Goal: Task Accomplishment & Management: Manage account settings

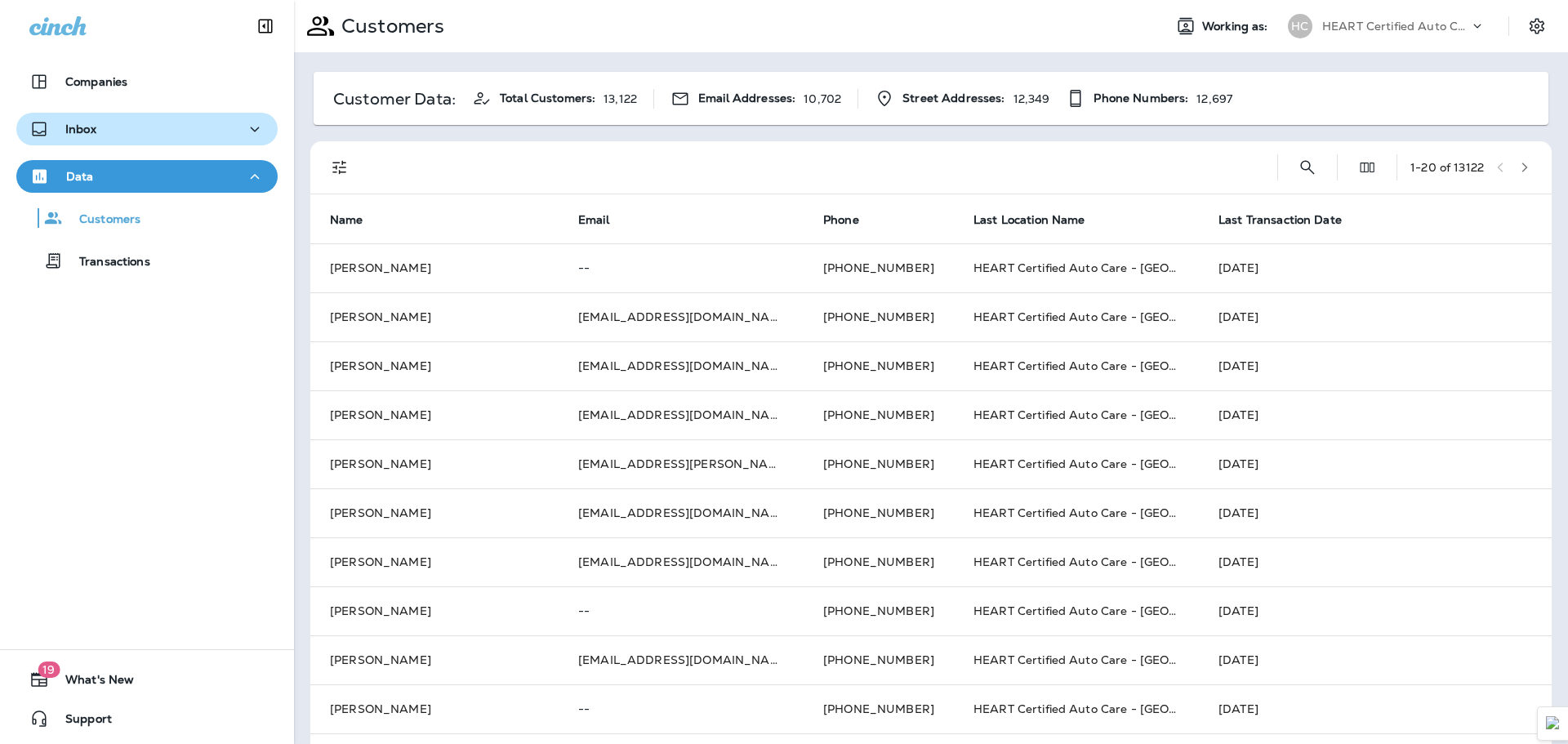
click at [92, 133] on p "Inbox" at bounding box center [81, 129] width 31 height 13
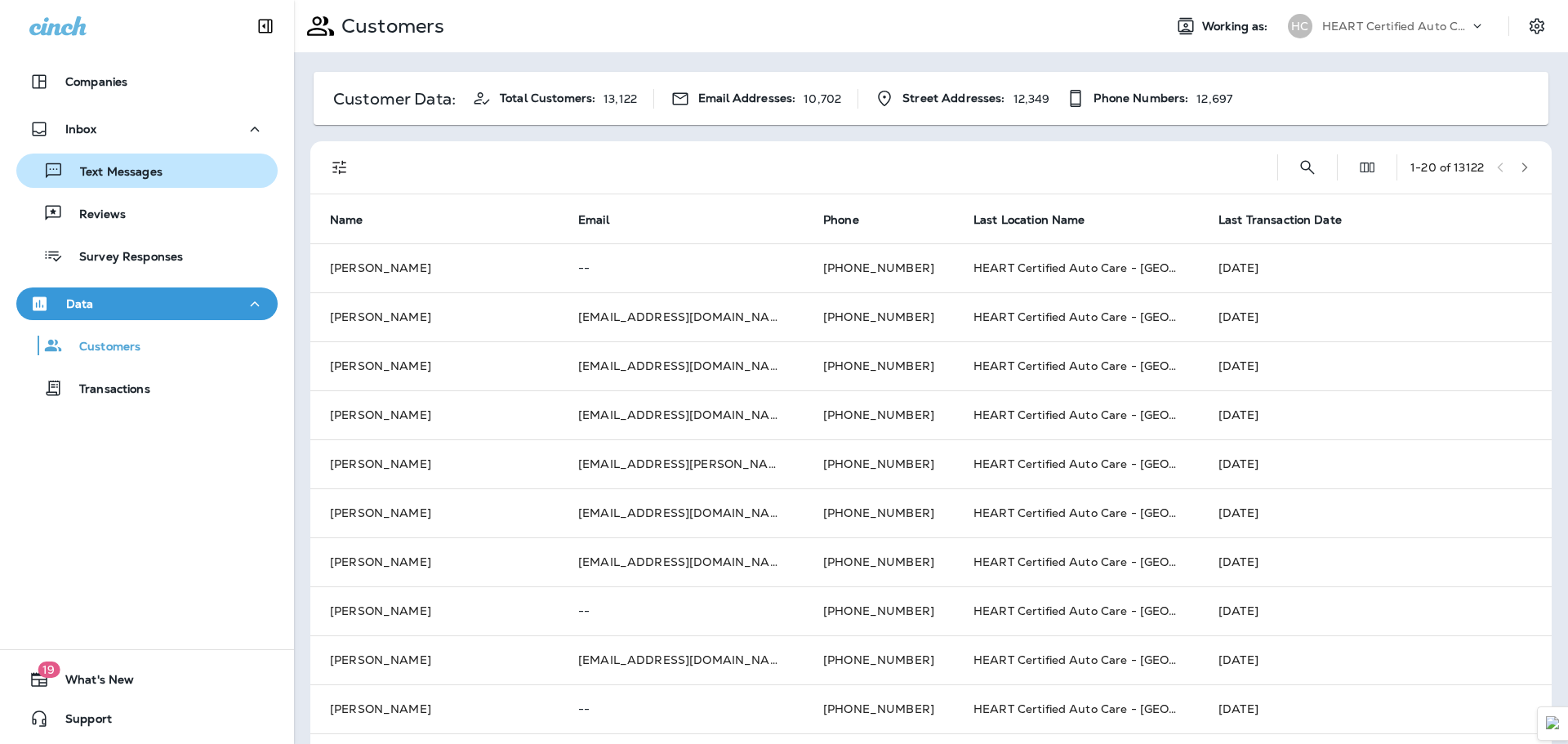
click at [141, 177] on p "Text Messages" at bounding box center [112, 172] width 99 height 16
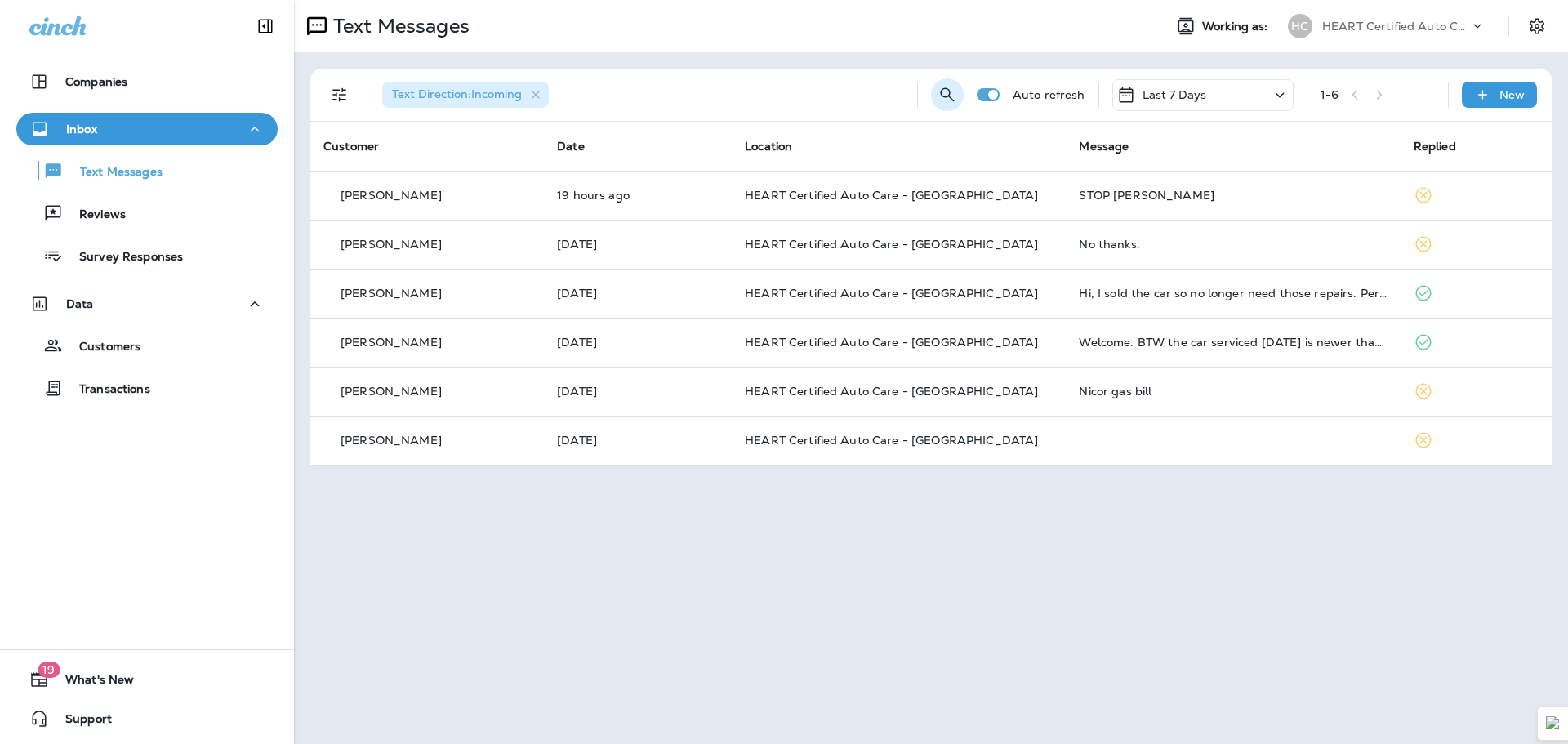
click at [948, 97] on icon "Search Messages" at bounding box center [947, 94] width 14 height 14
click at [875, 97] on input "text" at bounding box center [875, 93] width 146 height 43
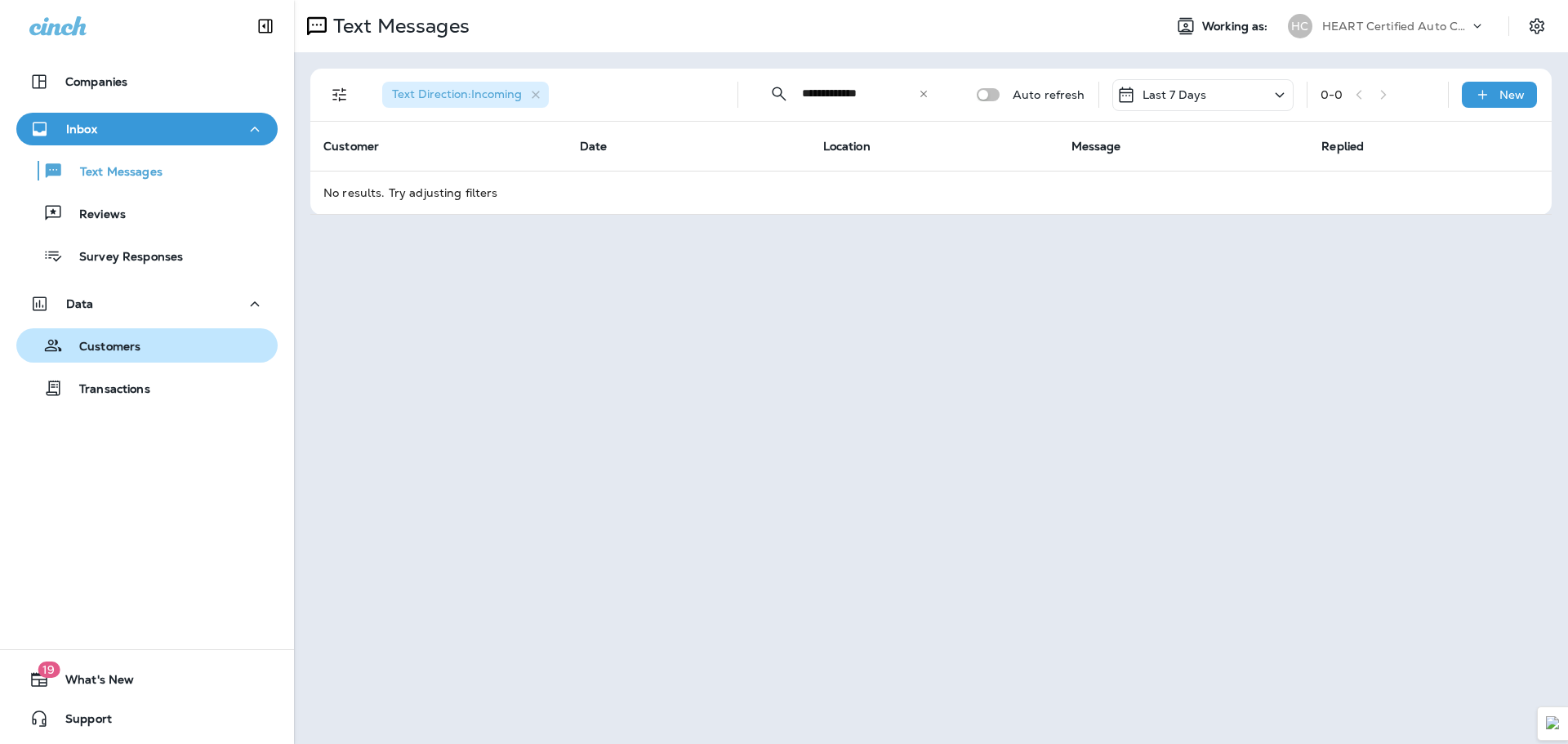
type input "**********"
click at [98, 348] on p "Customers" at bounding box center [101, 348] width 77 height 16
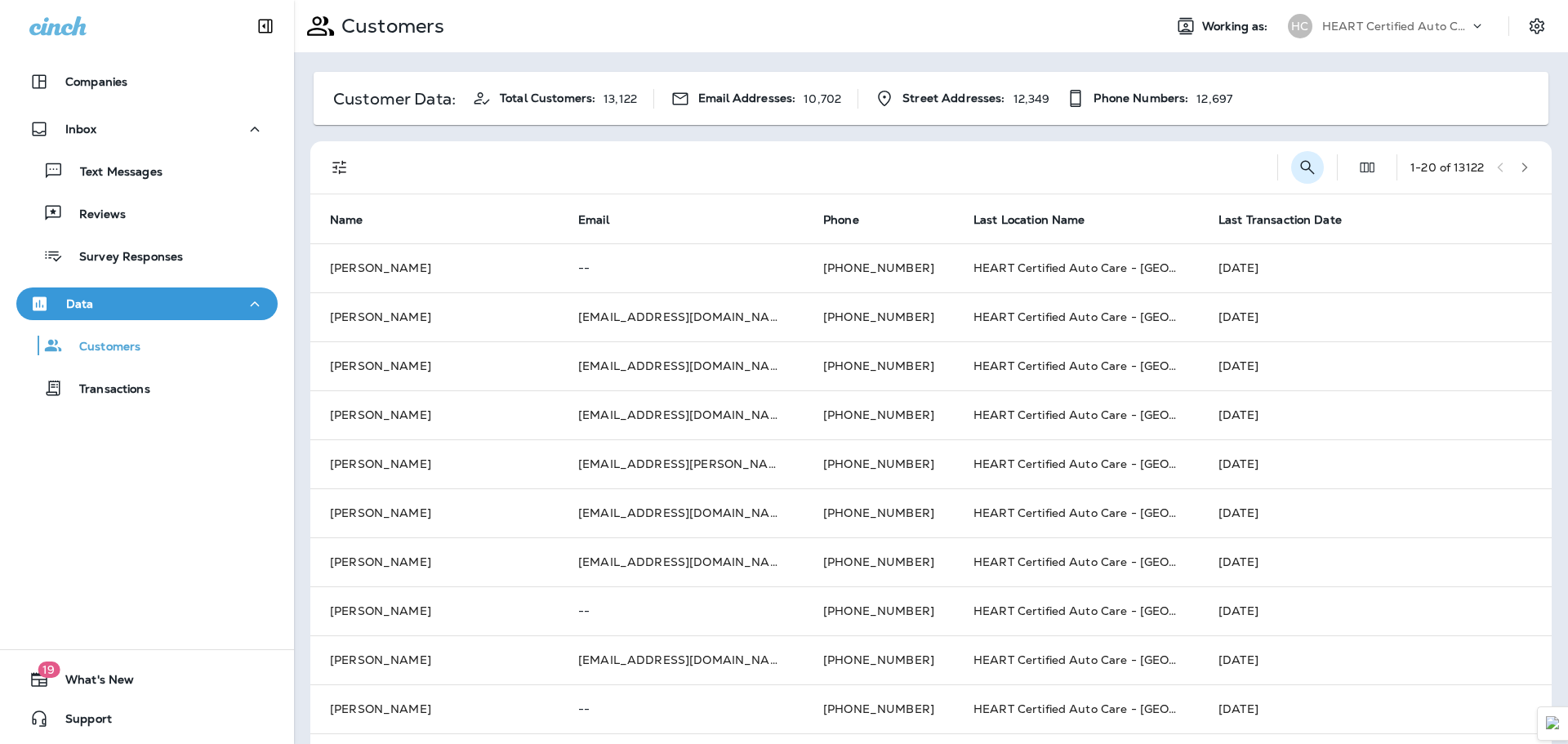
click at [1301, 169] on icon "Search Customers" at bounding box center [1307, 167] width 14 height 14
click at [1255, 175] on input "text" at bounding box center [1222, 166] width 170 height 43
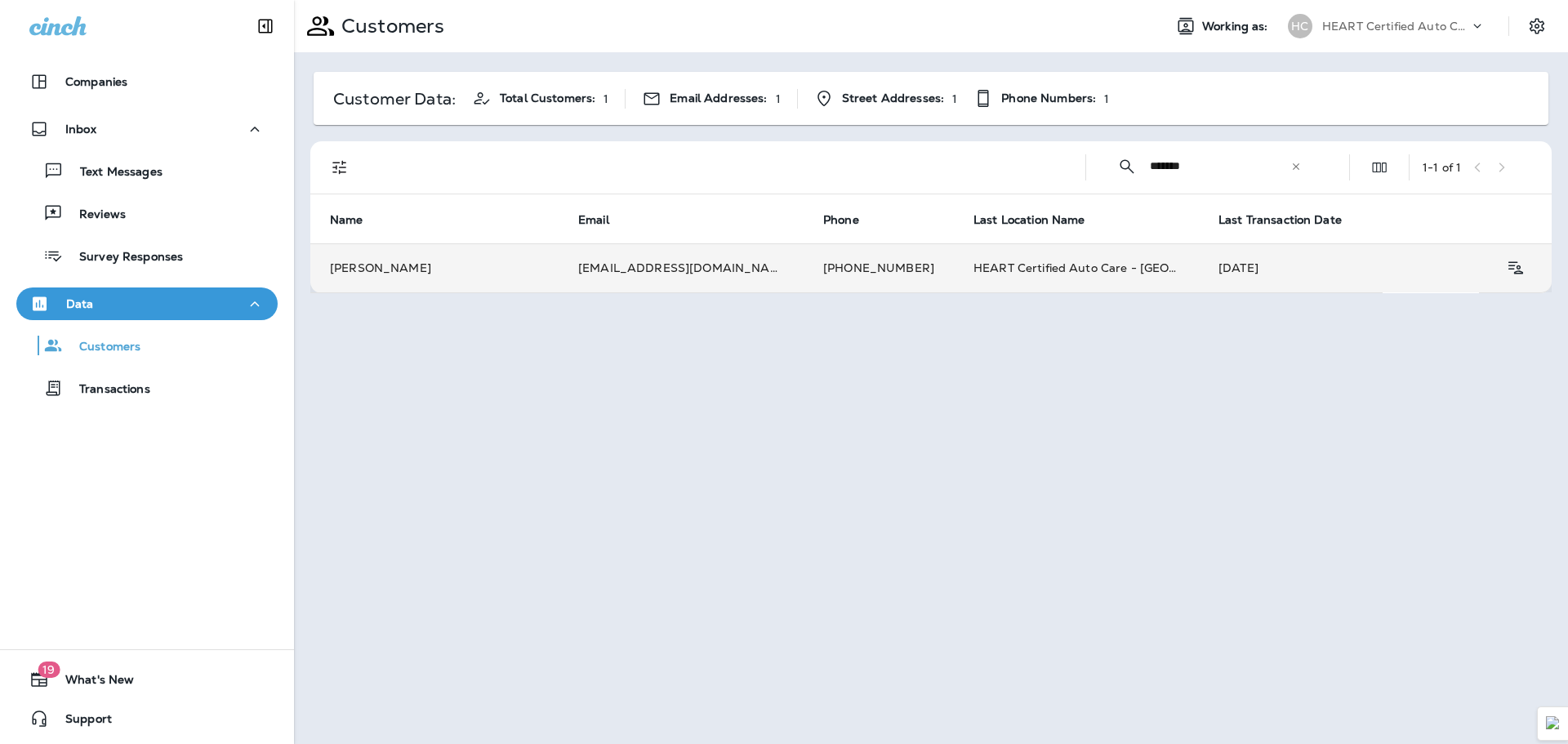
type input "*******"
click at [670, 269] on td "[EMAIL_ADDRESS][DOMAIN_NAME]" at bounding box center [681, 267] width 245 height 49
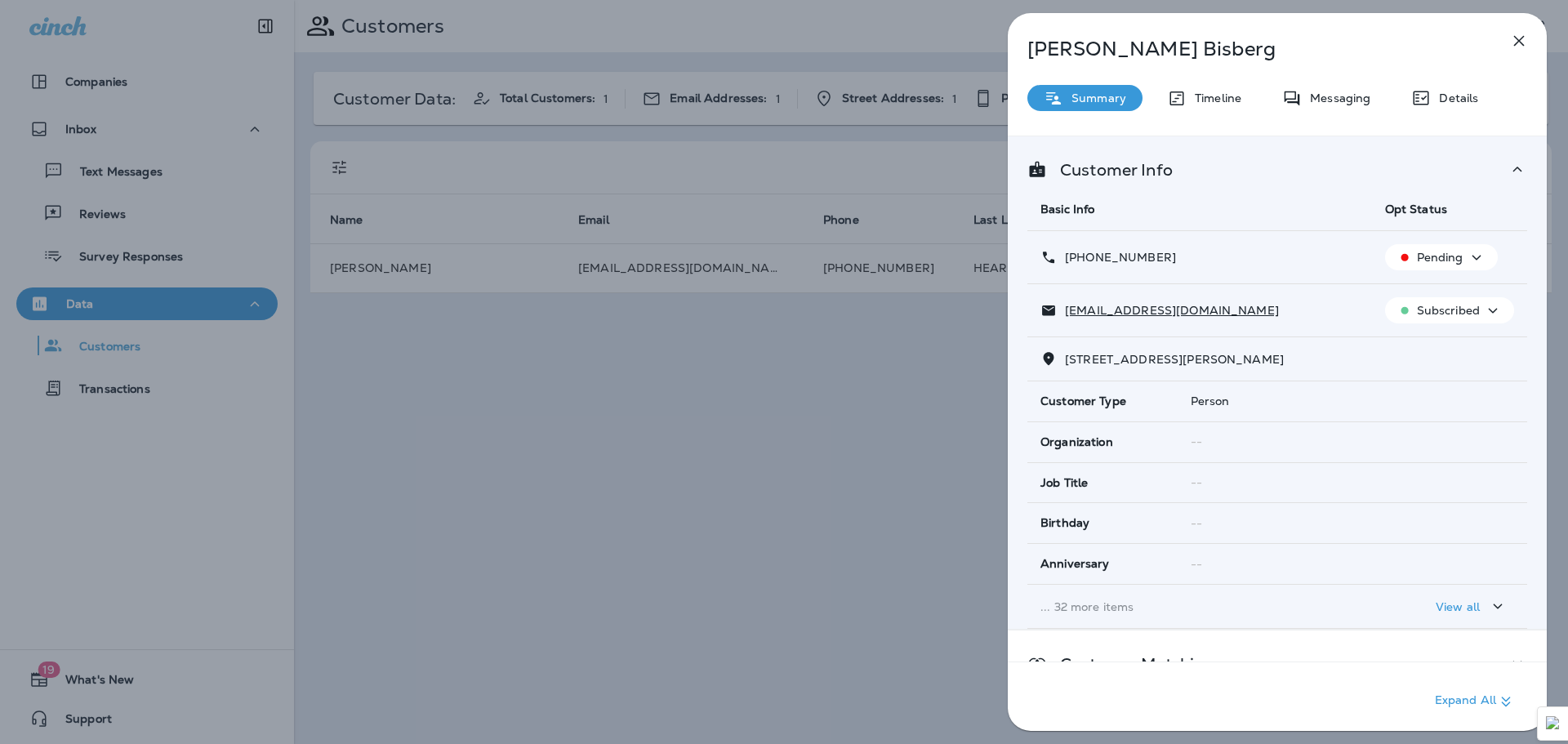
click at [1495, 308] on div "Subscribed" at bounding box center [1450, 311] width 116 height 20
click at [1489, 311] on icon "button" at bounding box center [1493, 310] width 9 height 5
click at [1470, 256] on icon "button" at bounding box center [1476, 257] width 19 height 20
click at [1432, 289] on p "Opt out" at bounding box center [1429, 296] width 44 height 13
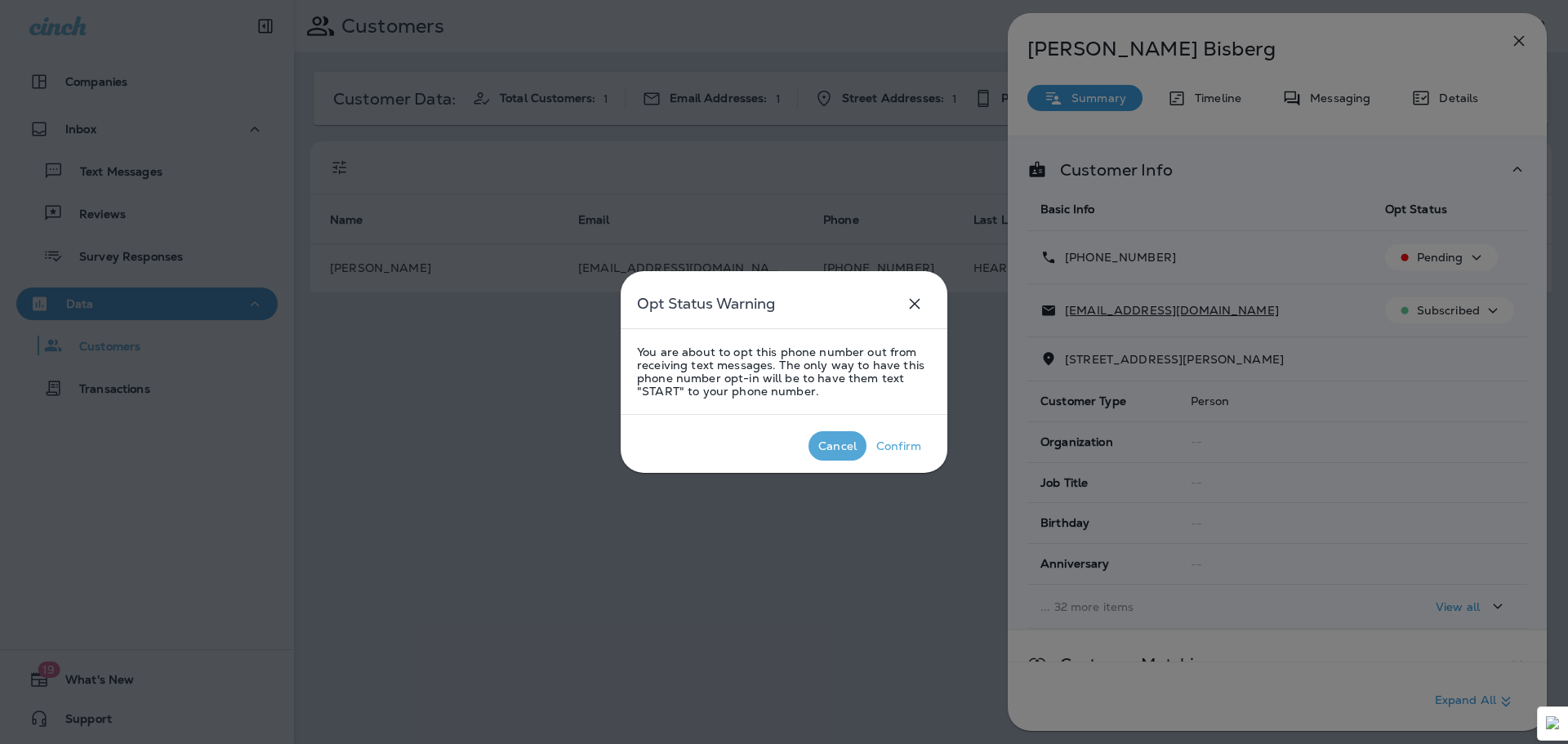
click at [828, 442] on div "Cancel" at bounding box center [838, 446] width 39 height 13
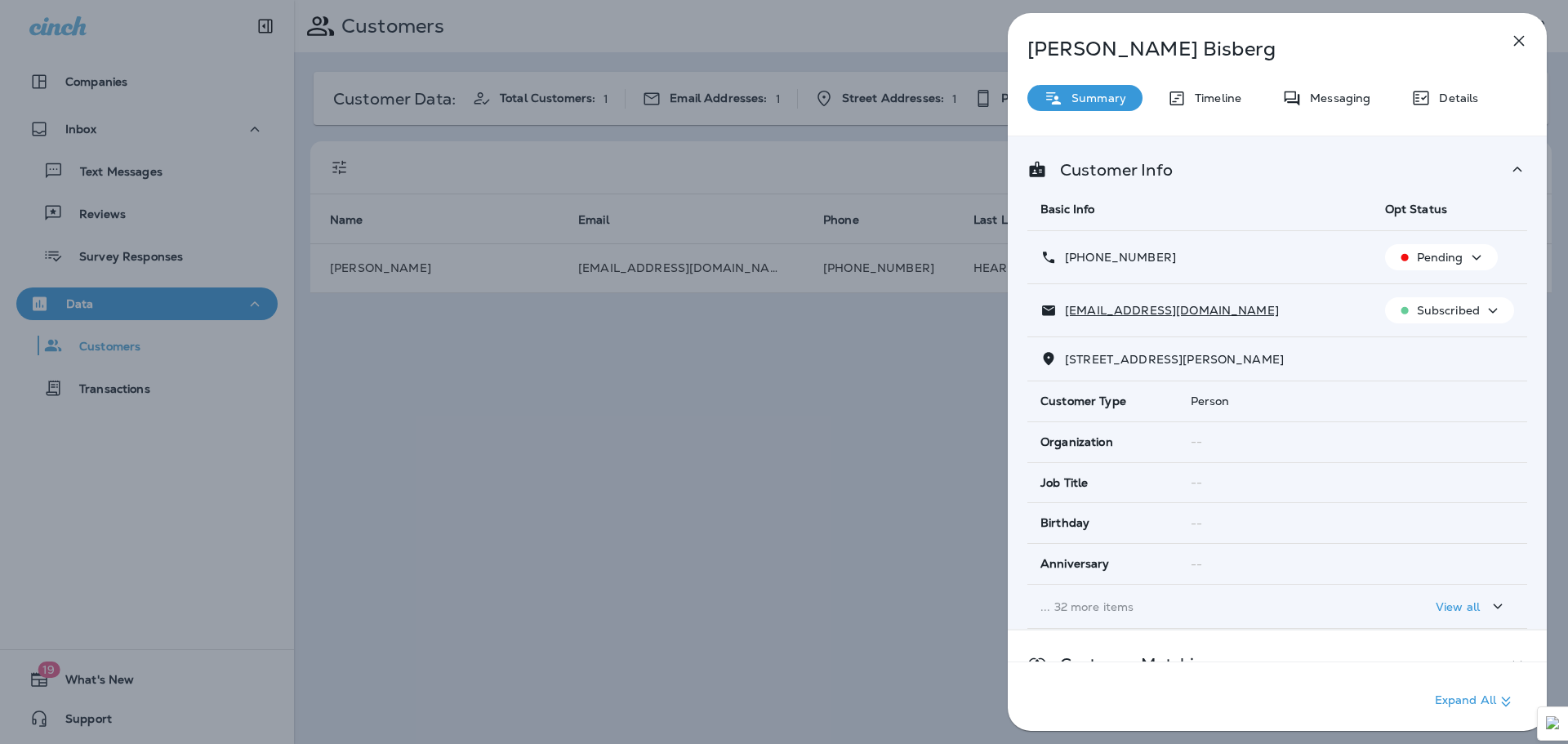
scroll to position [171, 0]
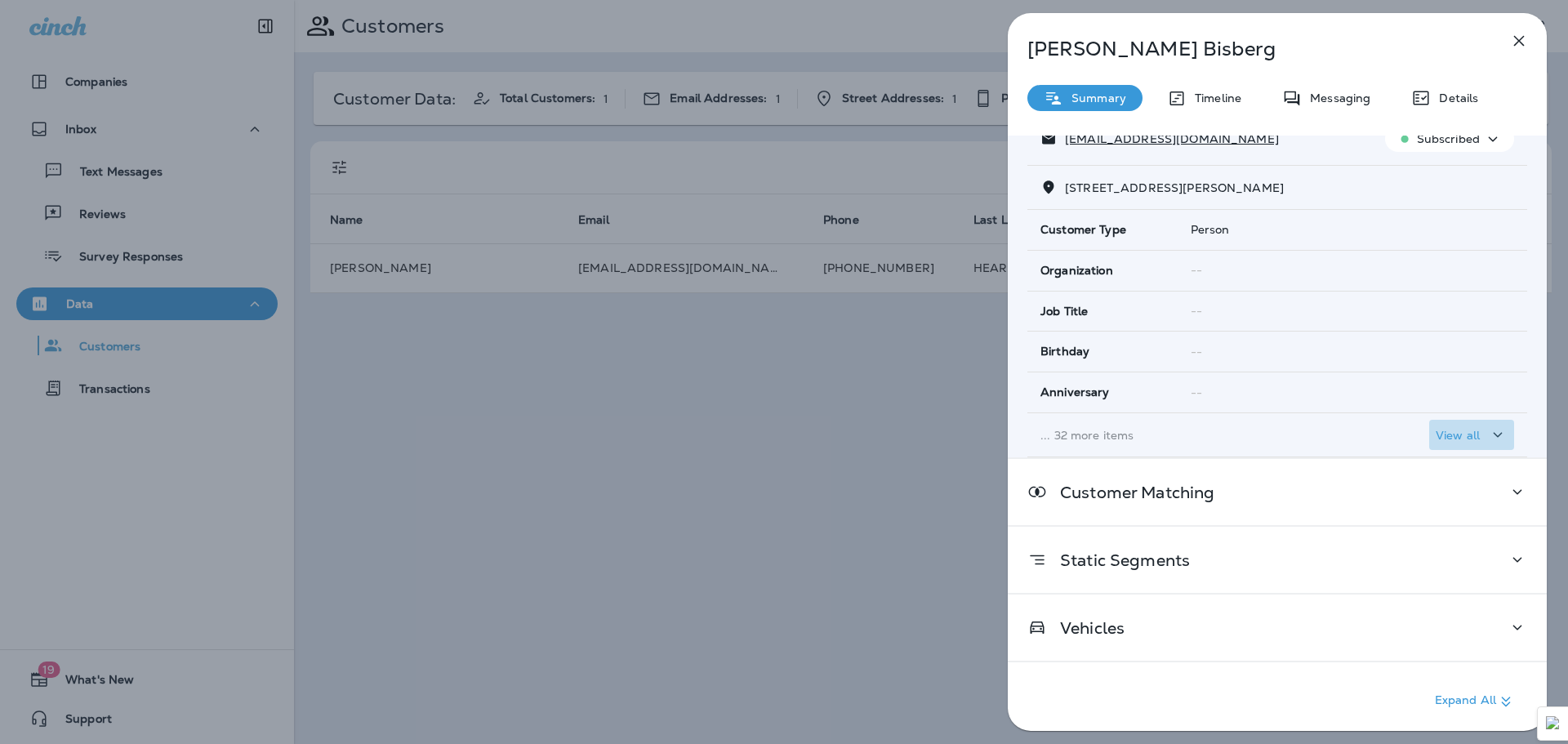
click at [1493, 436] on icon "button" at bounding box center [1498, 434] width 9 height 5
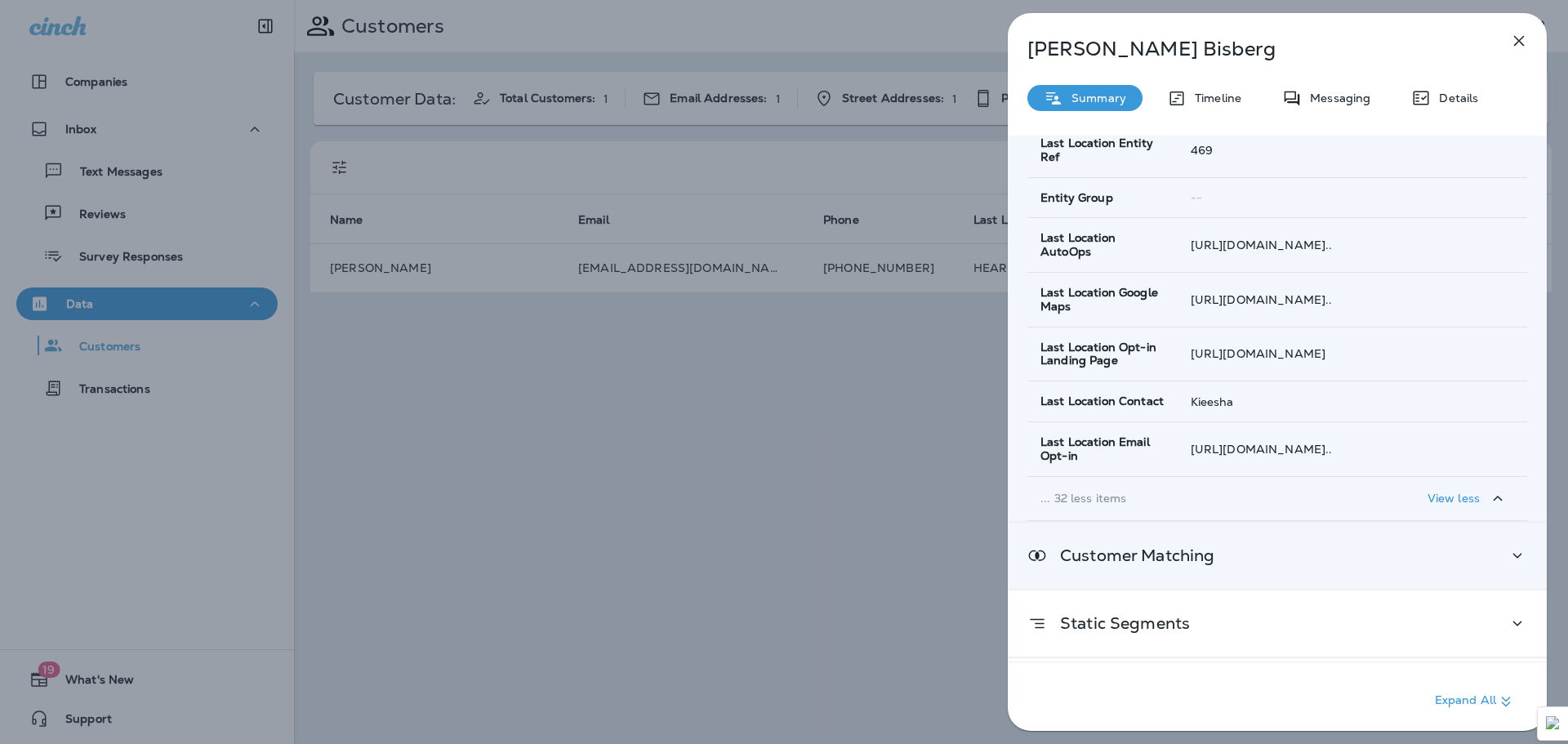
scroll to position [1665, 0]
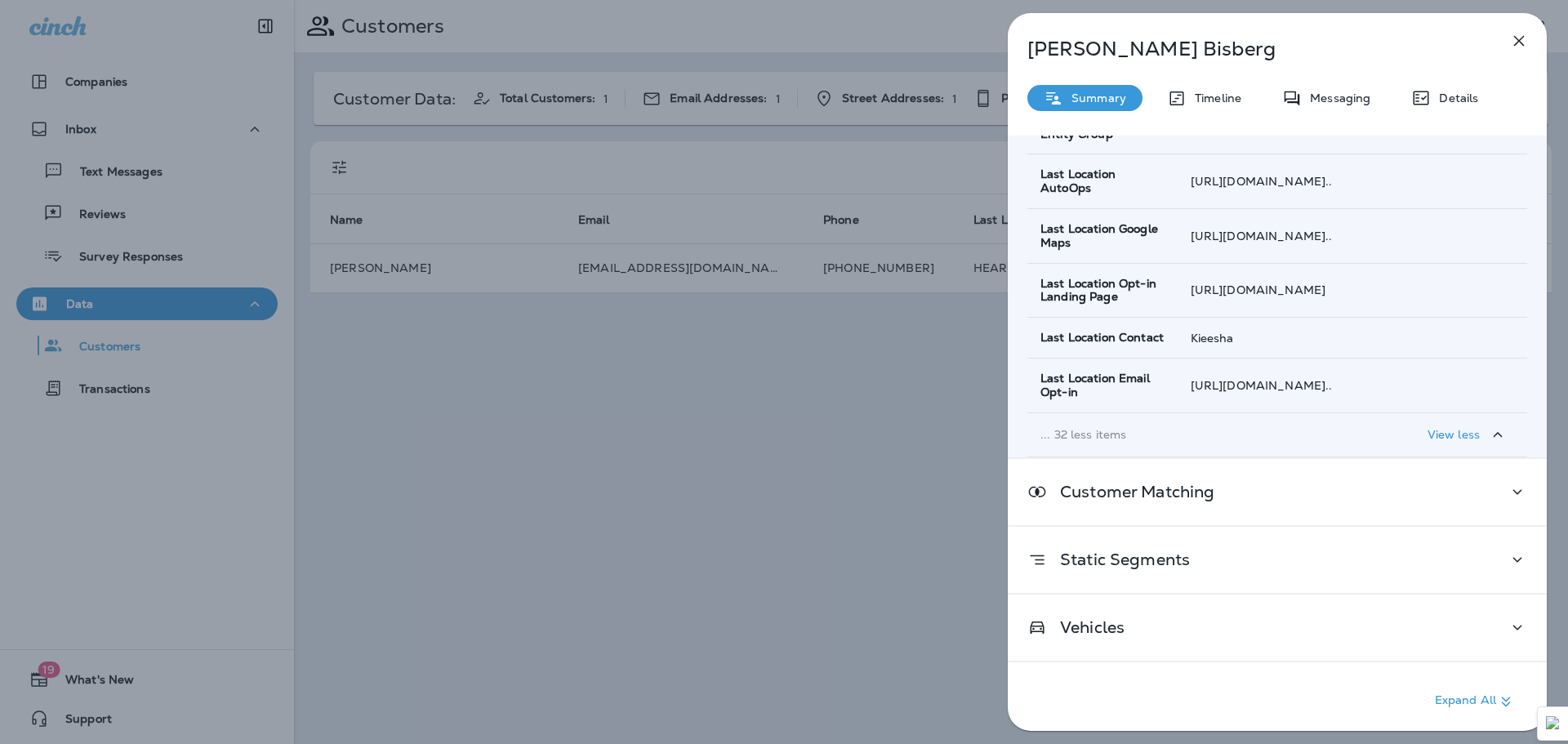
click at [1488, 431] on icon "button" at bounding box center [1497, 435] width 19 height 20
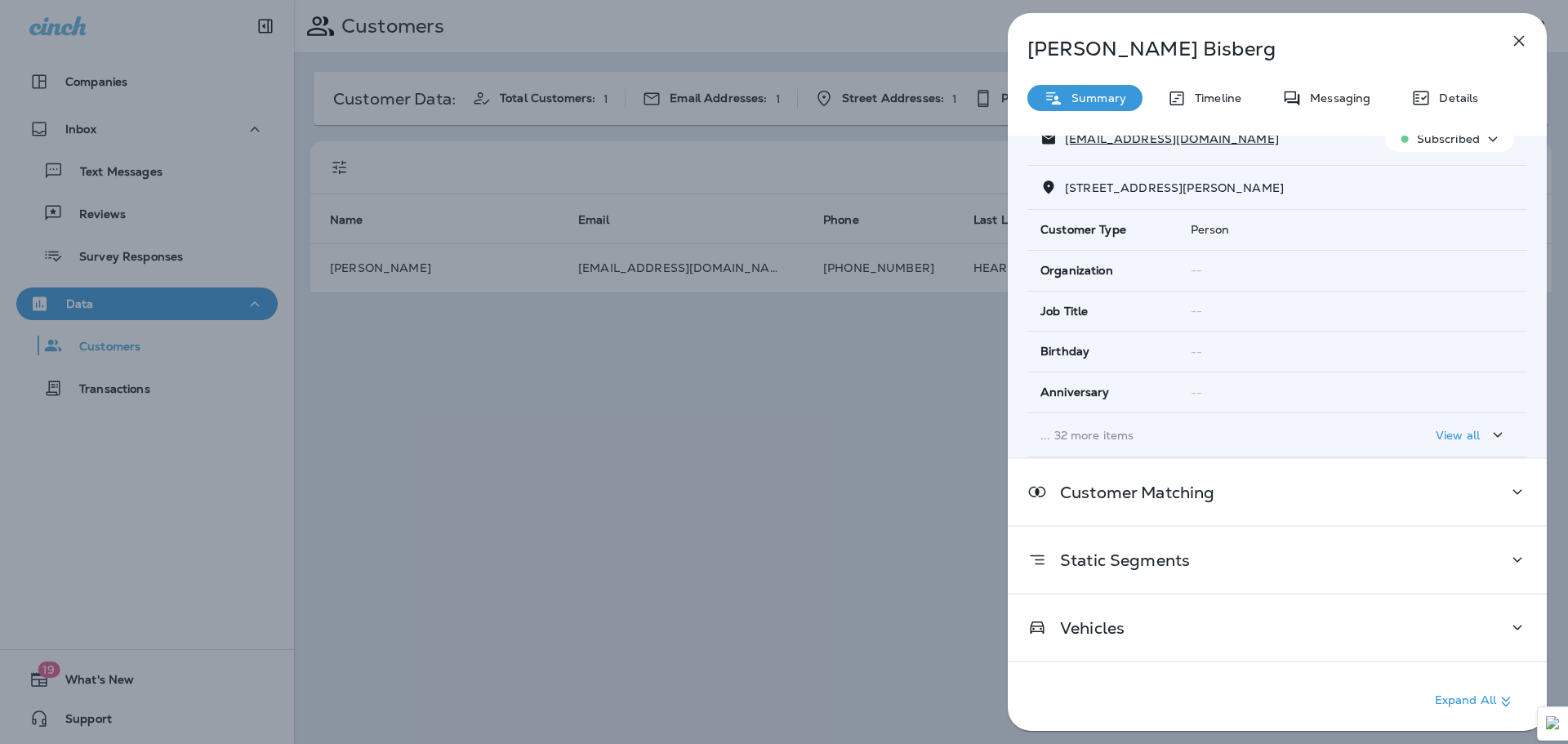
click at [1488, 435] on icon "button" at bounding box center [1497, 435] width 19 height 20
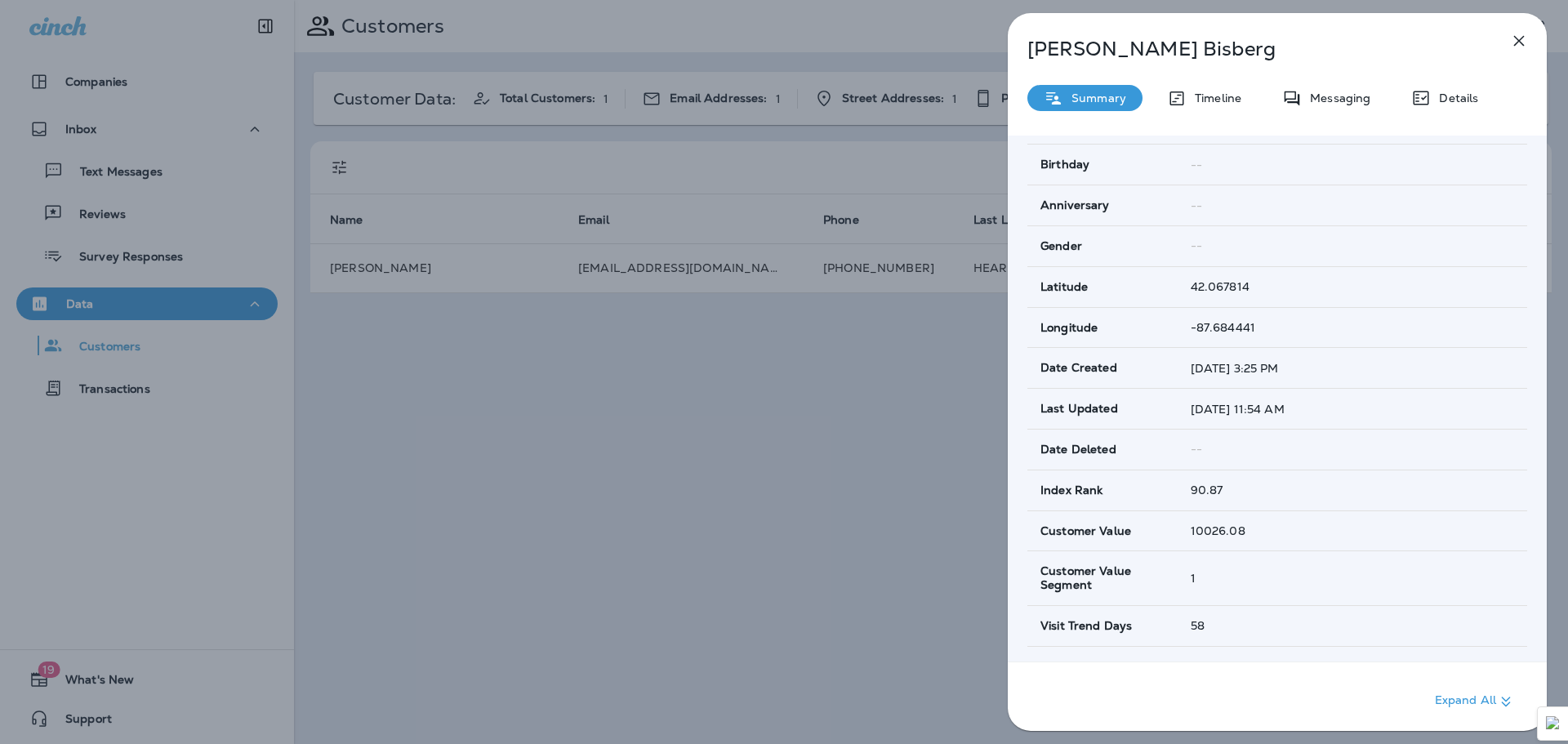
scroll to position [0, 0]
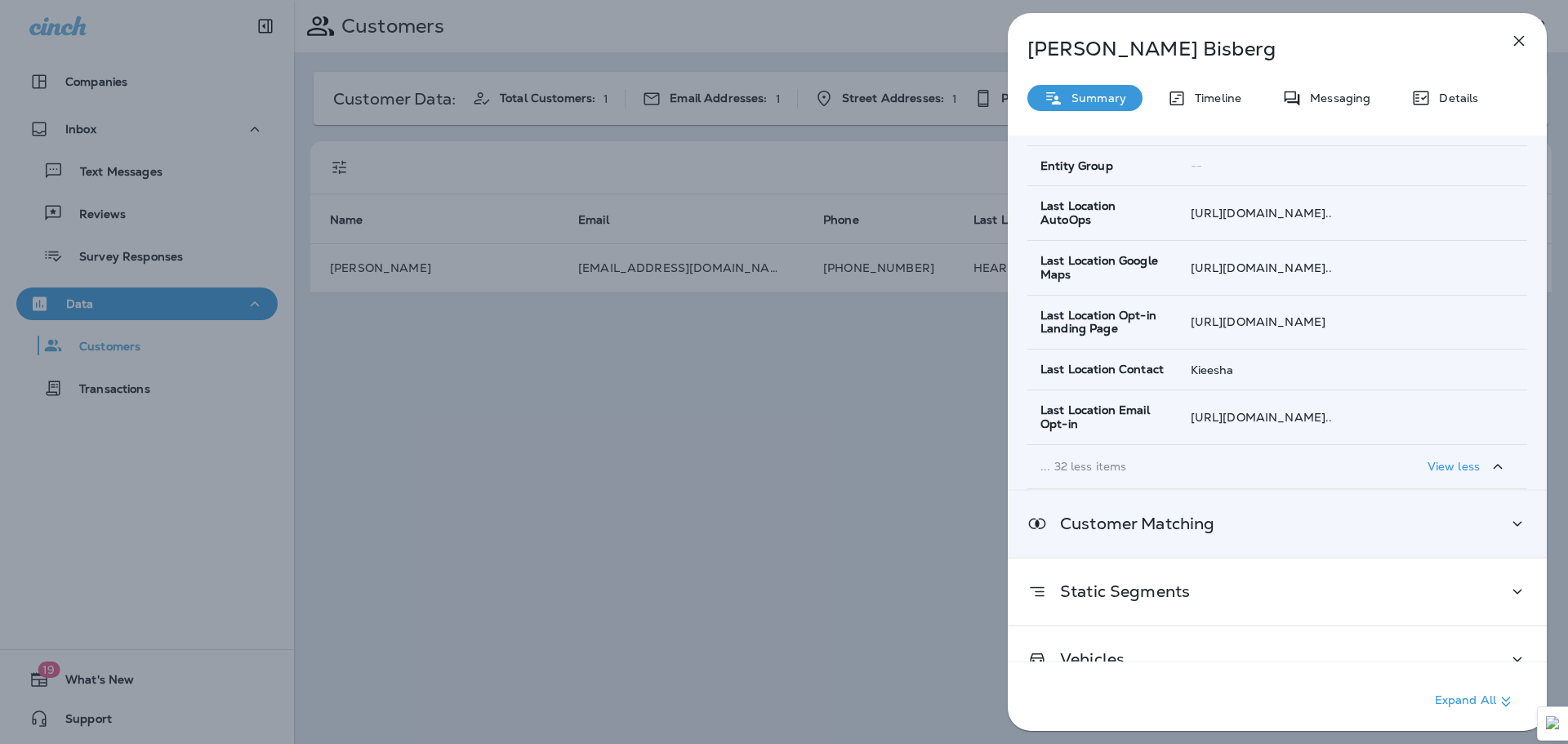
click at [1488, 466] on icon "button" at bounding box center [1497, 466] width 19 height 20
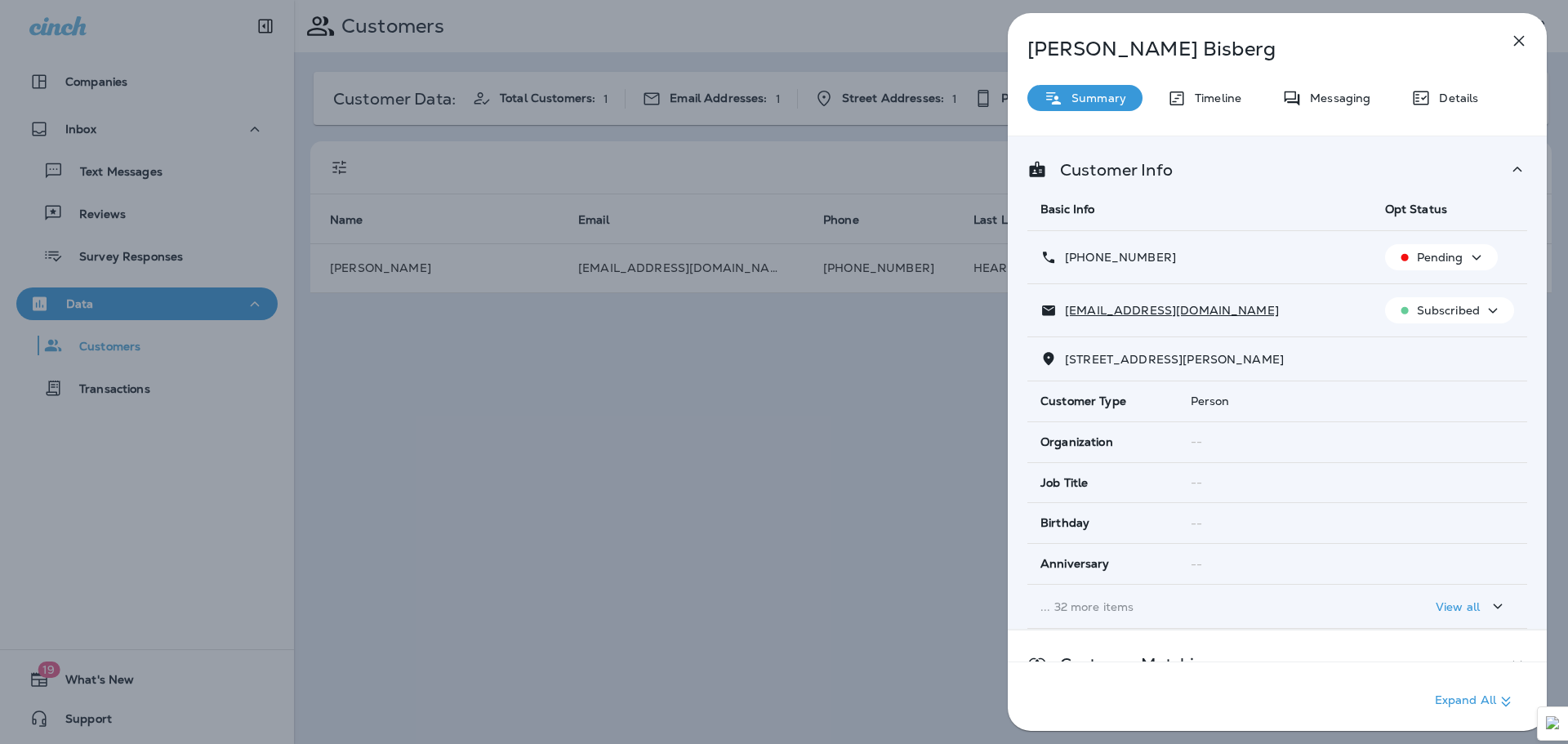
scroll to position [171, 0]
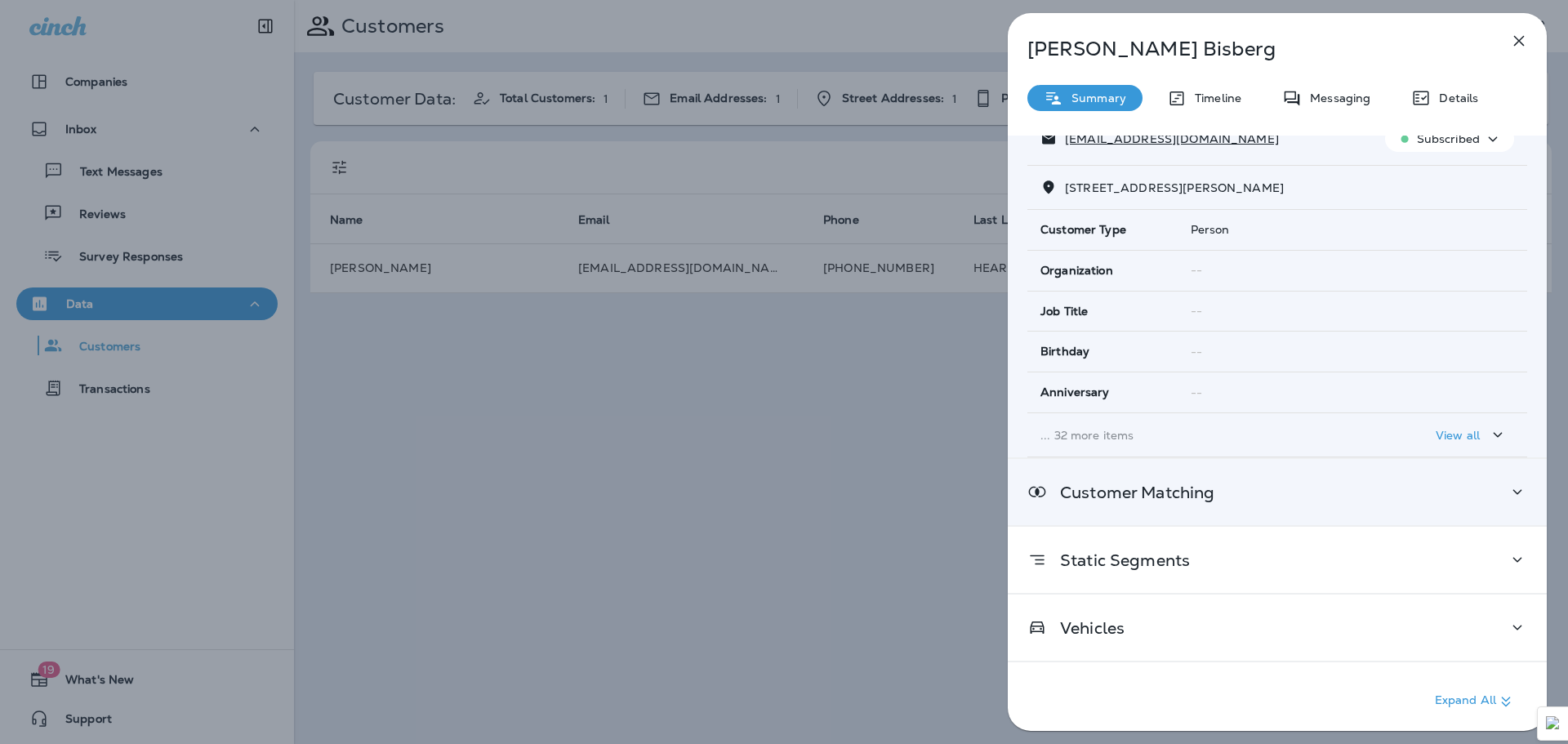
click at [1507, 492] on icon at bounding box center [1516, 492] width 19 height 20
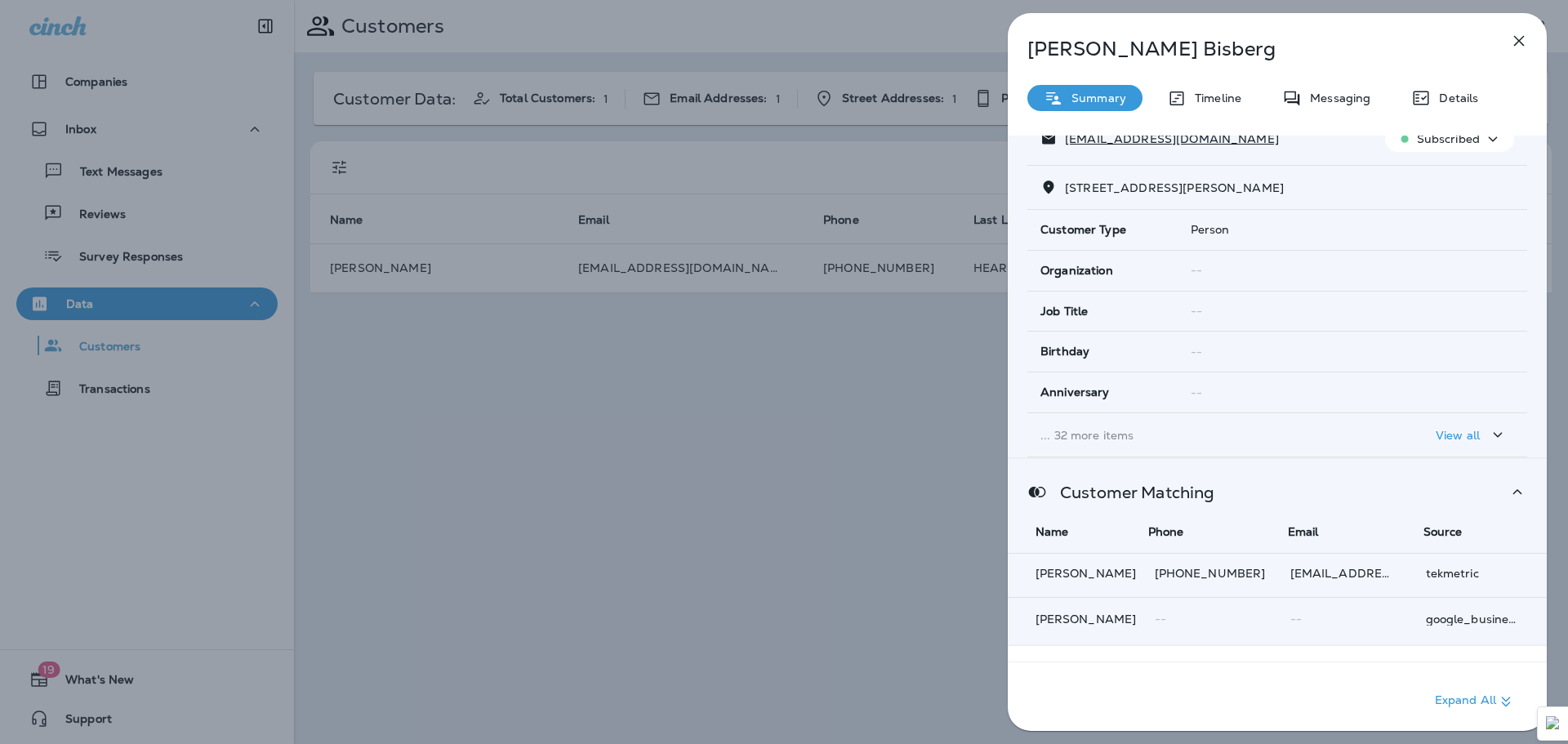
click at [1514, 492] on icon at bounding box center [1518, 491] width 9 height 5
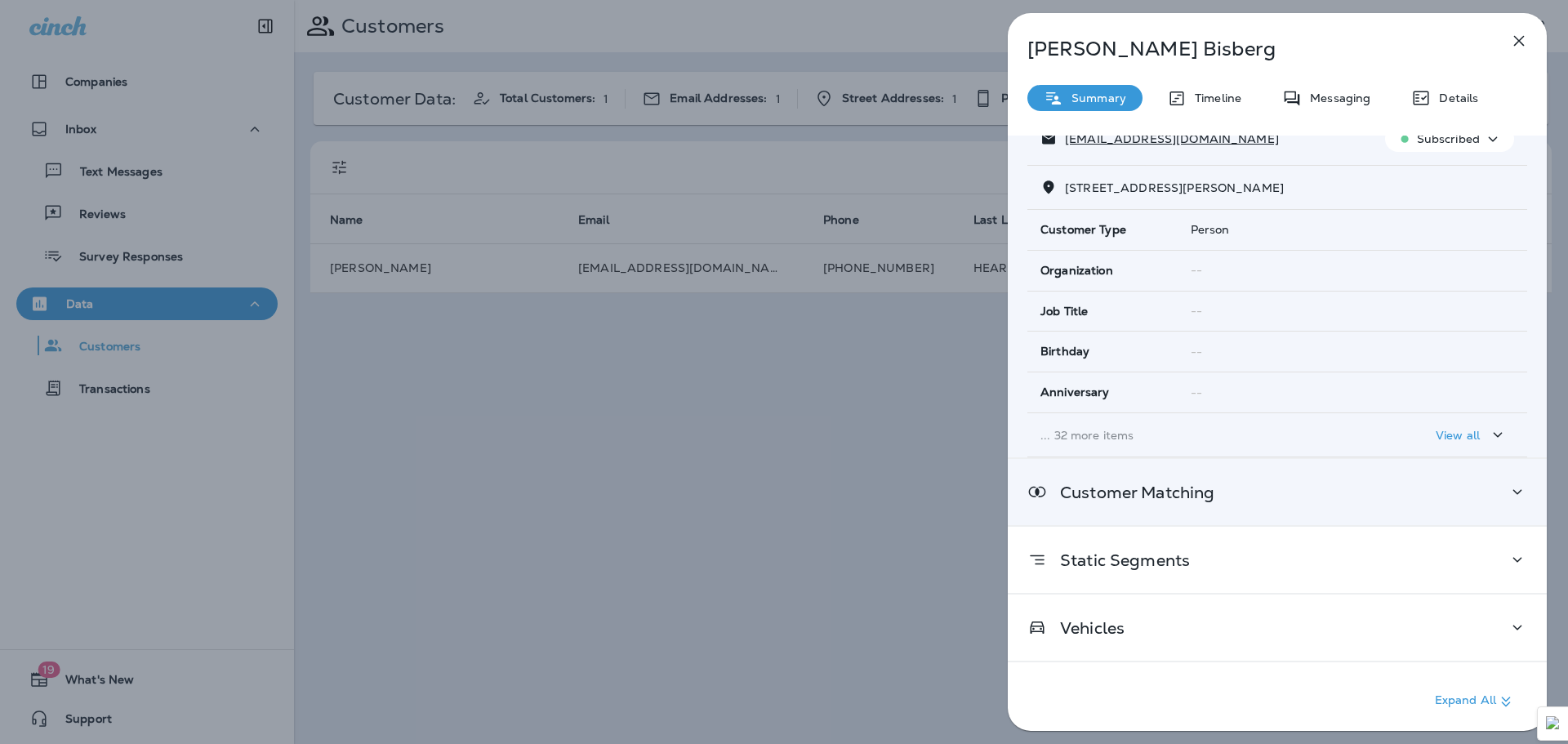
click at [1507, 492] on icon at bounding box center [1516, 492] width 19 height 20
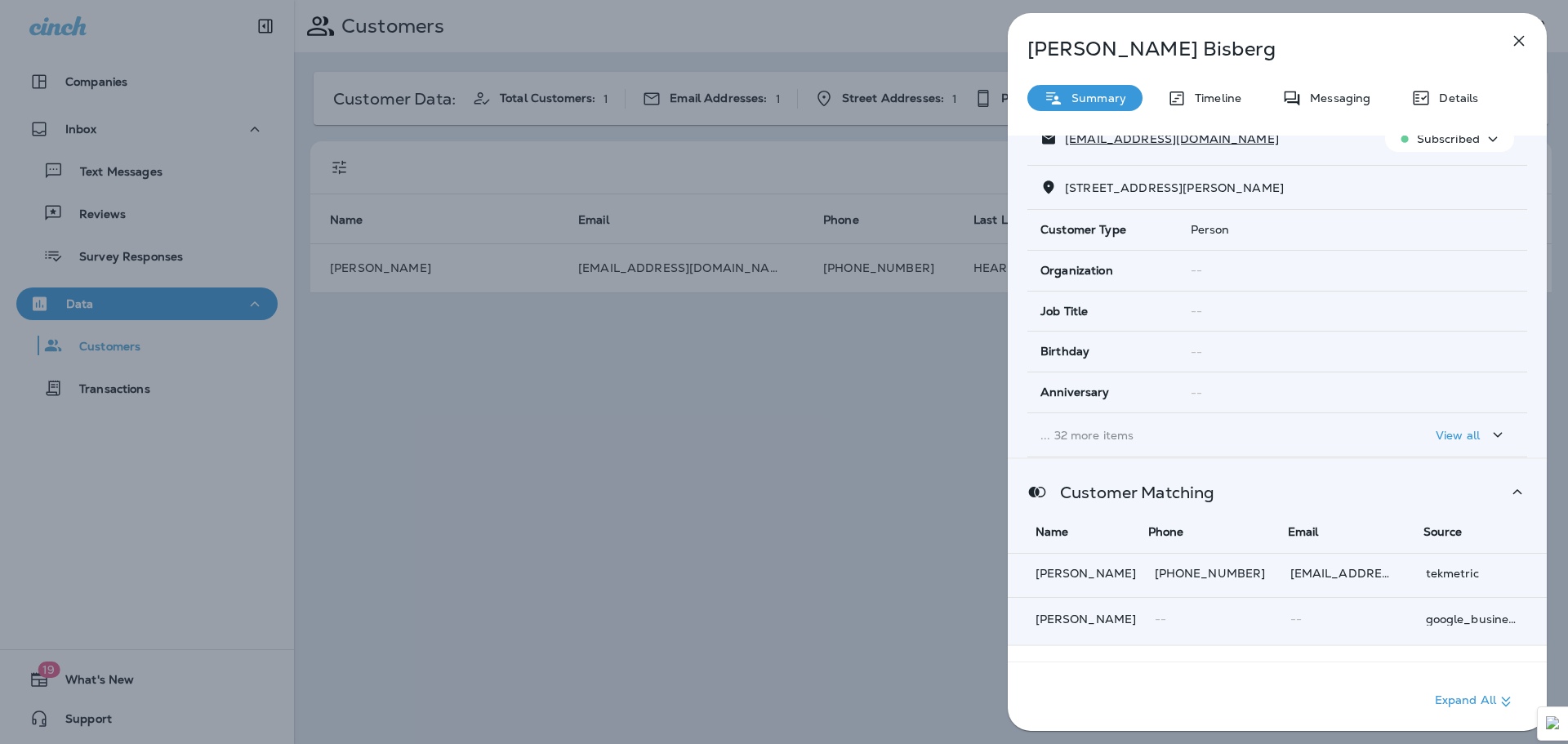
click at [1514, 492] on icon at bounding box center [1518, 491] width 9 height 5
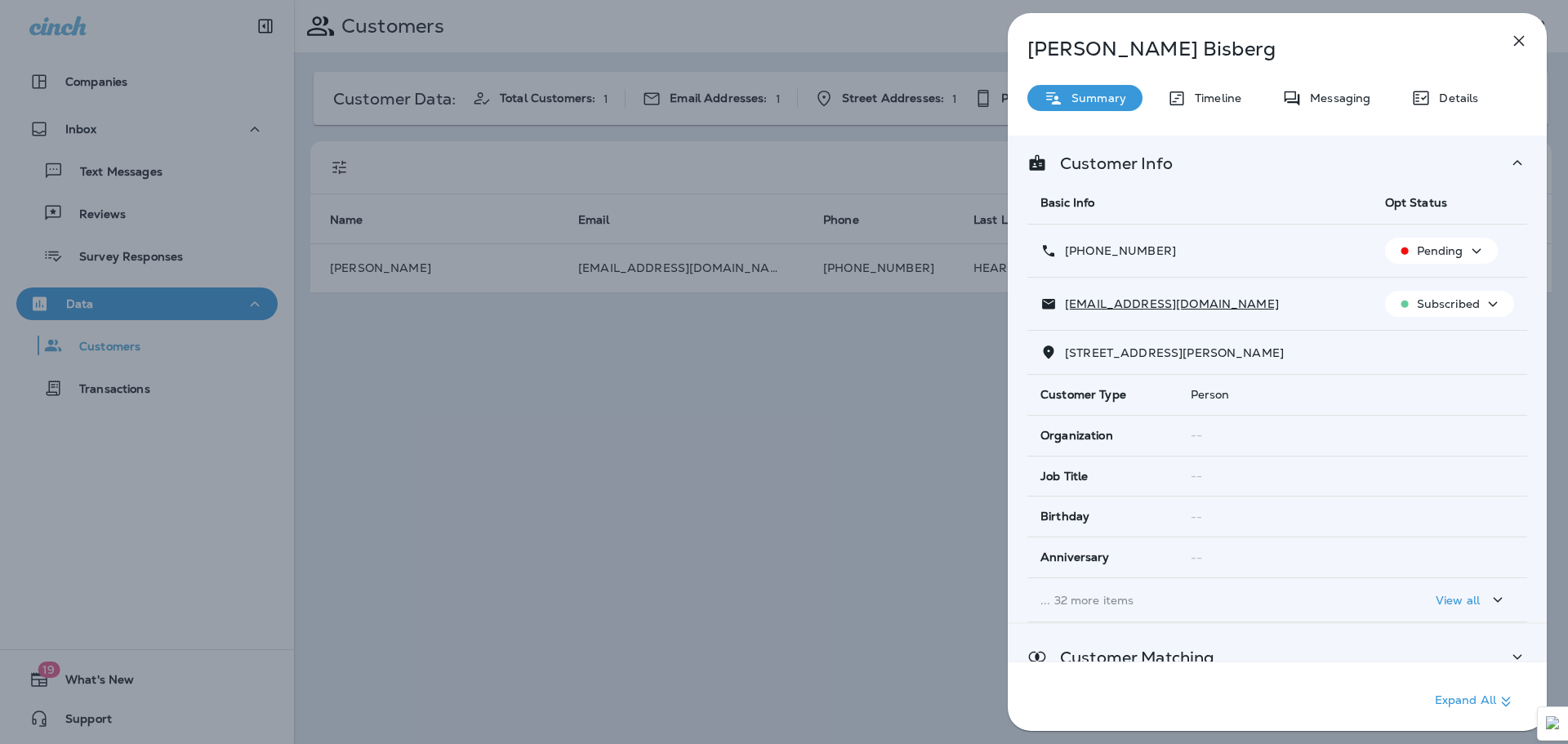
scroll to position [0, 0]
